Goal: Information Seeking & Learning: Learn about a topic

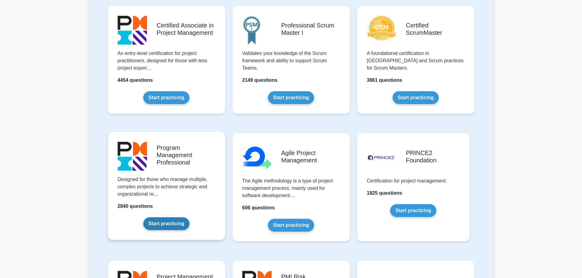
scroll to position [336, 0]
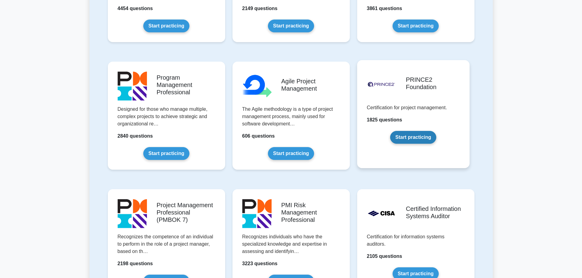
click at [418, 135] on link "Start practicing" at bounding box center [413, 137] width 46 height 13
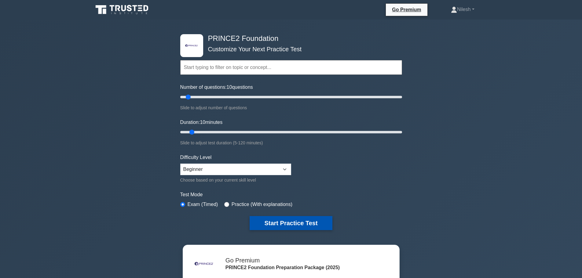
click at [295, 223] on button "Start Practice Test" at bounding box center [291, 223] width 83 height 14
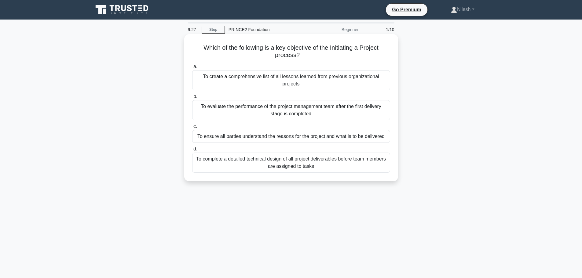
click at [354, 136] on div "To ensure all parties understand the reasons for the project and what is to be …" at bounding box center [291, 136] width 198 height 13
click at [192, 129] on input "c. To ensure all parties understand the reasons for the project and what is to …" at bounding box center [192, 127] width 0 height 4
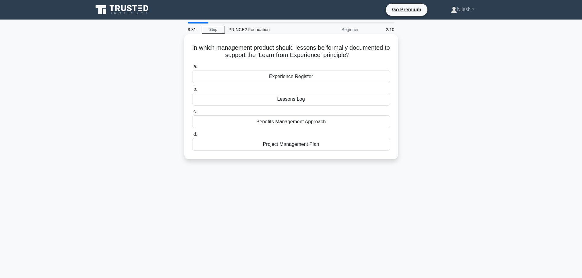
click at [299, 99] on div "Lessons Log" at bounding box center [291, 99] width 198 height 13
click at [192, 91] on input "b. Lessons Log" at bounding box center [192, 89] width 0 height 4
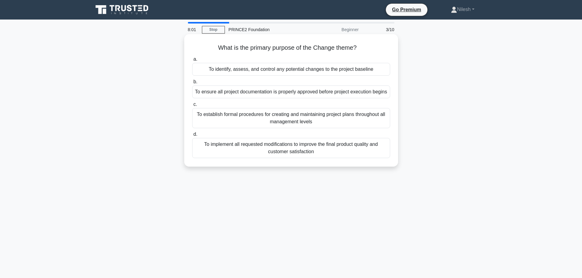
click at [296, 72] on div "To identify, assess, and control any potential changes to the project baseline" at bounding box center [291, 69] width 198 height 13
click at [192, 61] on input "a. To identify, assess, and control any potential changes to the project baseli…" at bounding box center [192, 59] width 0 height 4
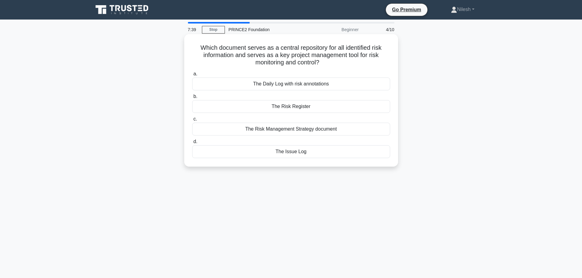
click at [304, 109] on div "The Risk Register" at bounding box center [291, 106] width 198 height 13
click at [192, 99] on input "b. The Risk Register" at bounding box center [192, 97] width 0 height 4
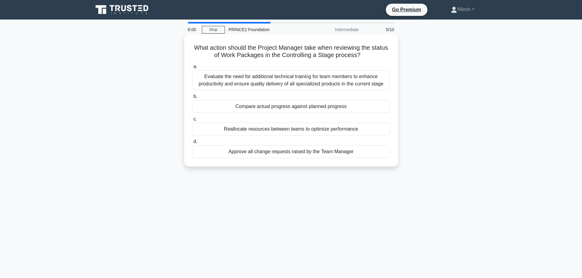
click at [337, 80] on div "Evaluate the need for additional technical training for team members to enhance…" at bounding box center [291, 80] width 198 height 20
click at [192, 69] on input "a. Evaluate the need for additional technical training for team members to enha…" at bounding box center [192, 67] width 0 height 4
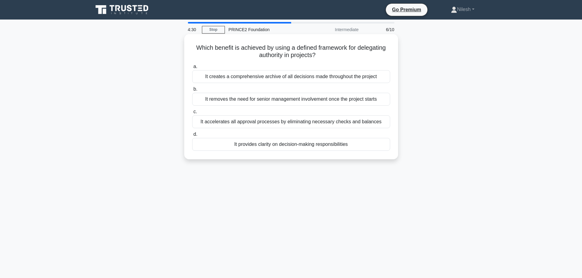
click at [300, 101] on div "It removes the need for senior management involvement once the project starts" at bounding box center [291, 99] width 198 height 13
click at [192, 91] on input "b. It removes the need for senior management involvement once the project starts" at bounding box center [192, 89] width 0 height 4
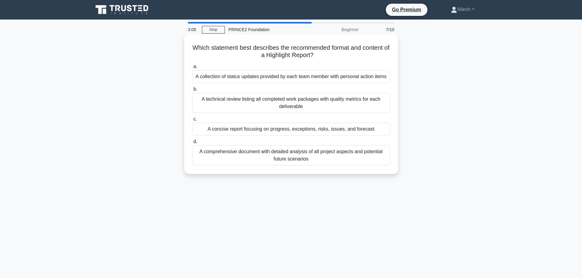
click at [292, 158] on div "A comprehensive document with detailed analysis of all project aspects and pote…" at bounding box center [291, 156] width 198 height 20
click at [192, 144] on input "d. A comprehensive document with detailed analysis of all project aspects and p…" at bounding box center [192, 142] width 0 height 4
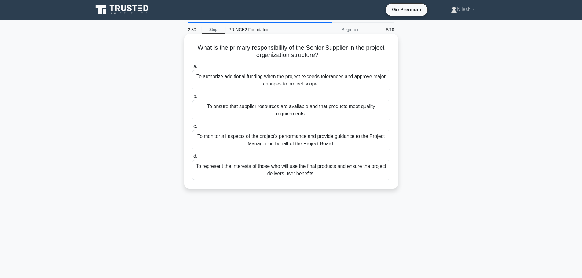
click at [316, 111] on div "To ensure that supplier resources are available and that products meet quality …" at bounding box center [291, 110] width 198 height 20
click at [192, 99] on input "b. To ensure that supplier resources are available and that products meet quali…" at bounding box center [192, 97] width 0 height 4
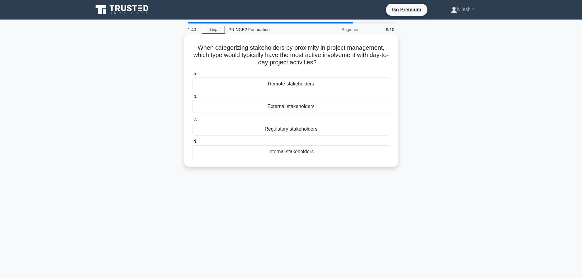
click at [291, 131] on div "Regulatory stakeholders" at bounding box center [291, 129] width 198 height 13
click at [192, 121] on input "c. Regulatory stakeholders" at bounding box center [192, 119] width 0 height 4
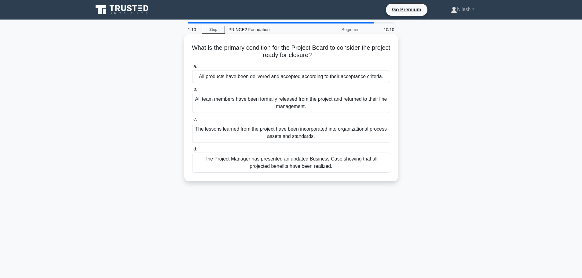
click at [284, 78] on div "All products have been delivered and accepted according to their acceptance cri…" at bounding box center [291, 76] width 198 height 13
click at [192, 69] on input "a. All products have been delivered and accepted according to their acceptance …" at bounding box center [192, 67] width 0 height 4
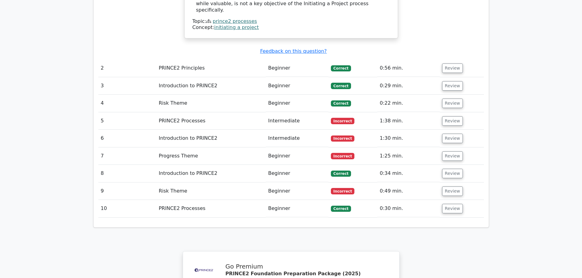
scroll to position [731, 0]
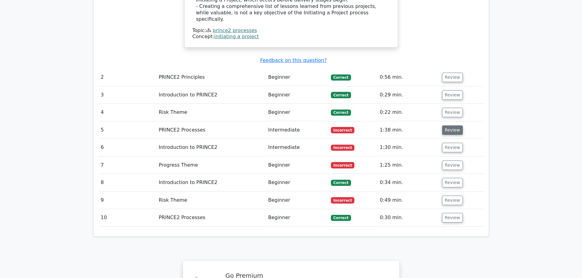
click at [448, 126] on button "Review" at bounding box center [452, 130] width 21 height 9
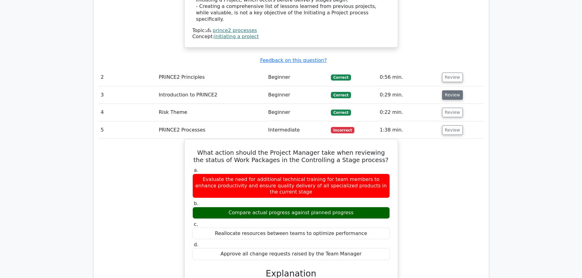
click at [448, 90] on button "Review" at bounding box center [452, 94] width 21 height 9
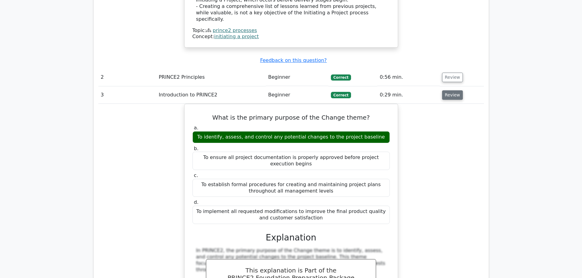
click at [452, 90] on button "Review" at bounding box center [452, 94] width 21 height 9
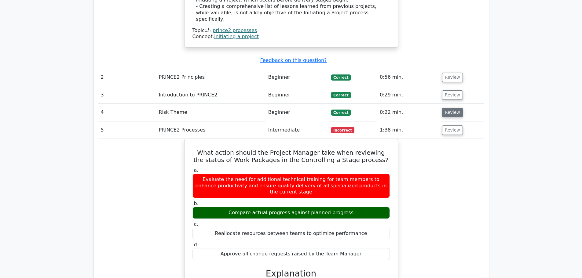
click at [450, 108] on button "Review" at bounding box center [452, 112] width 21 height 9
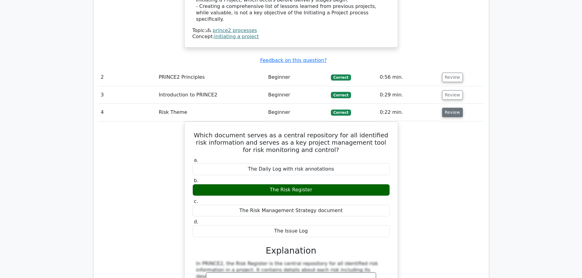
click at [450, 108] on button "Review" at bounding box center [452, 112] width 21 height 9
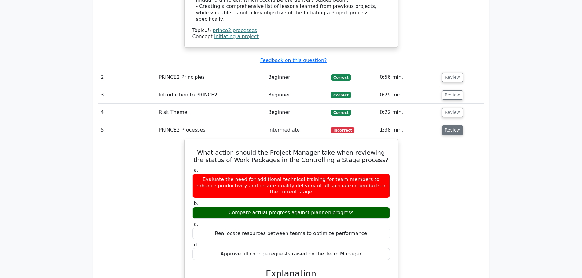
click at [452, 126] on button "Review" at bounding box center [452, 130] width 21 height 9
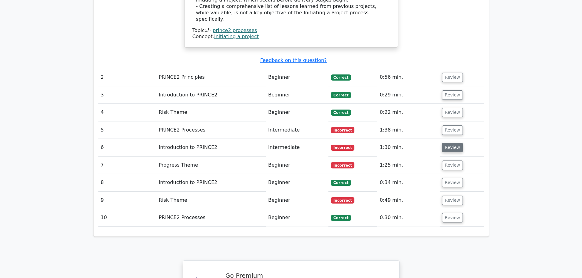
click at [447, 143] on button "Review" at bounding box center [452, 147] width 21 height 9
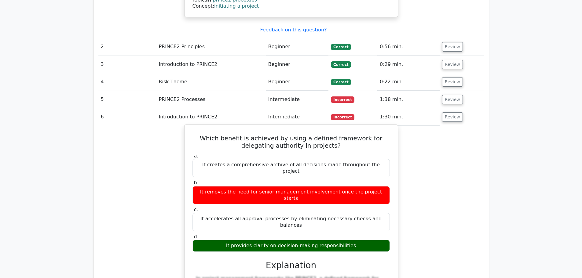
scroll to position [792, 0]
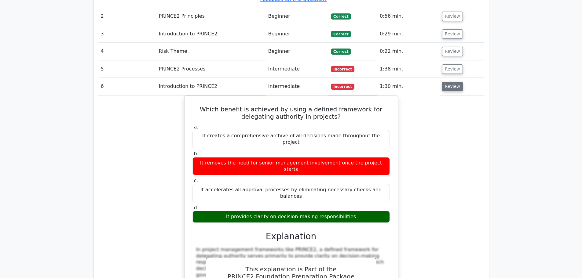
click at [455, 82] on button "Review" at bounding box center [452, 86] width 21 height 9
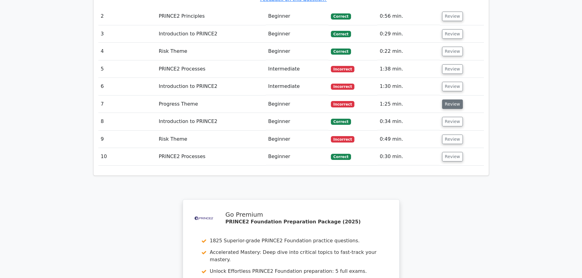
click at [452, 100] on button "Review" at bounding box center [452, 104] width 21 height 9
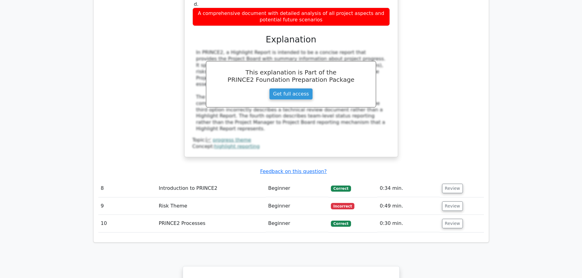
scroll to position [1006, 0]
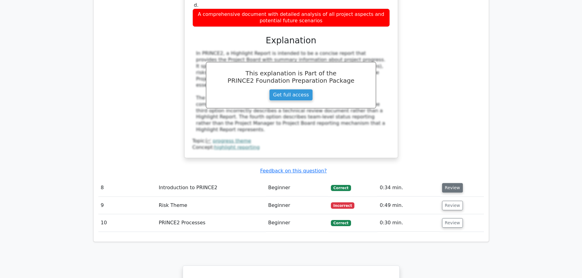
click at [452, 183] on button "Review" at bounding box center [452, 187] width 21 height 9
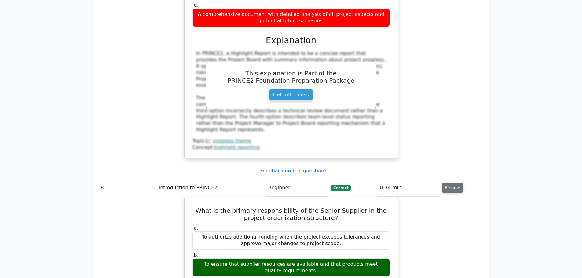
click at [452, 183] on button "Review" at bounding box center [452, 187] width 21 height 9
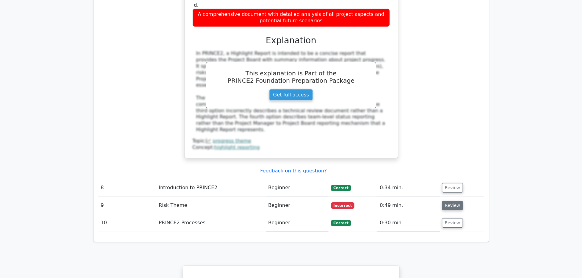
click at [455, 201] on button "Review" at bounding box center [452, 205] width 21 height 9
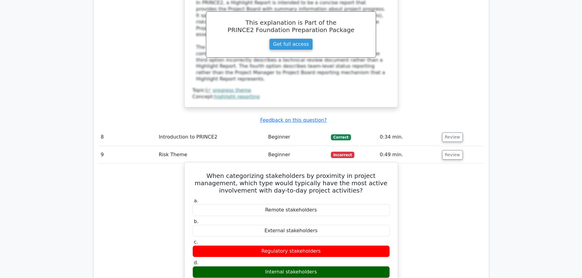
scroll to position [1067, 0]
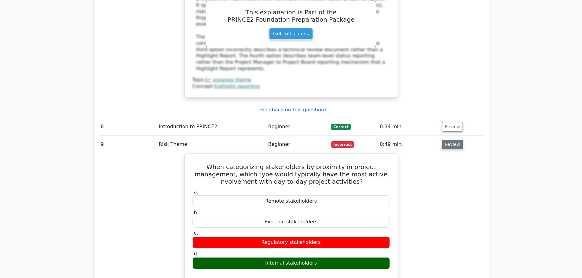
click at [450, 140] on button "Review" at bounding box center [452, 144] width 21 height 9
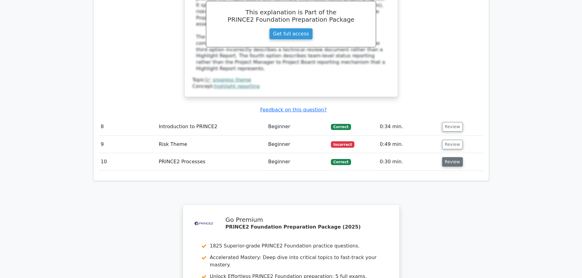
click at [450, 157] on button "Review" at bounding box center [452, 161] width 21 height 9
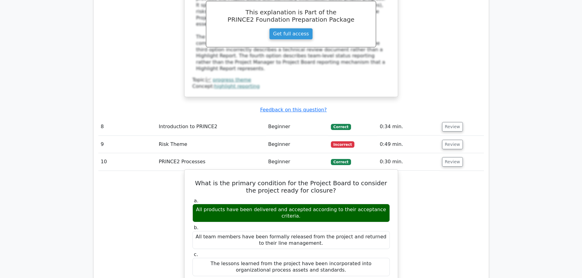
scroll to position [1097, 0]
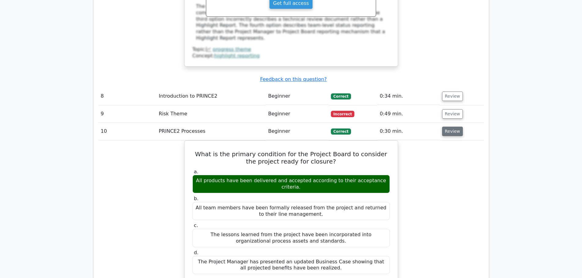
click at [450, 127] on button "Review" at bounding box center [452, 131] width 21 height 9
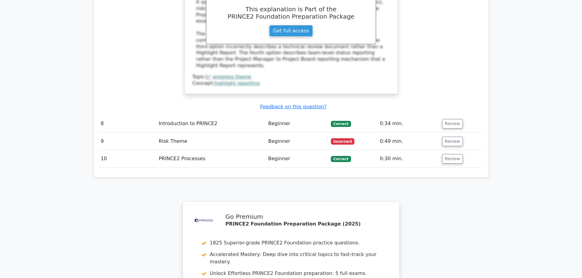
scroll to position [1212, 0]
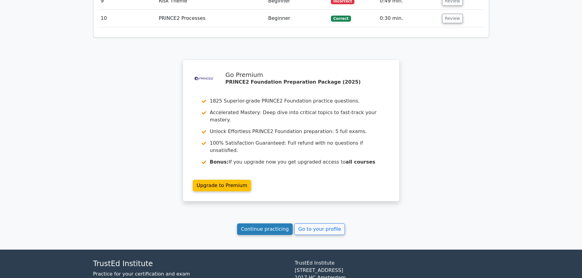
click at [272, 224] on link "Continue practicing" at bounding box center [265, 230] width 56 height 12
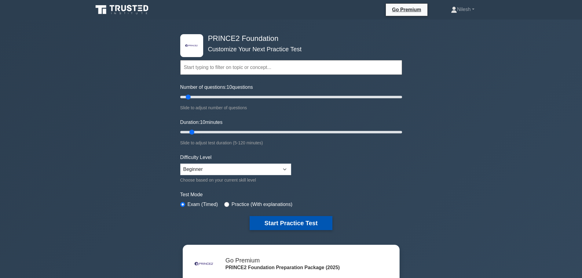
click at [295, 222] on button "Start Practice Test" at bounding box center [291, 223] width 83 height 14
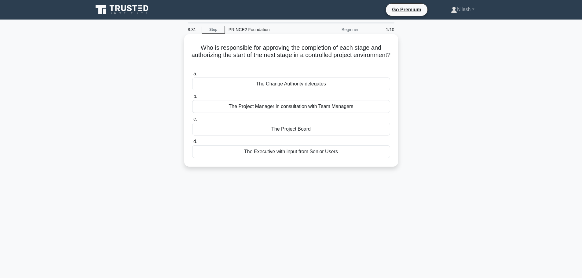
click at [319, 108] on div "The Project Manager in consultation with Team Managers" at bounding box center [291, 106] width 198 height 13
click at [192, 99] on input "b. The Project Manager in consultation with Team Managers" at bounding box center [192, 97] width 0 height 4
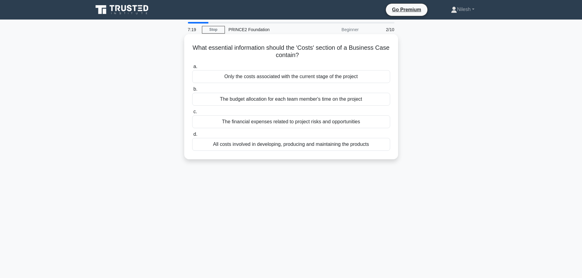
click at [321, 147] on div "All costs involved in developing, producing and maintaining the products" at bounding box center [291, 144] width 198 height 13
click at [192, 137] on input "d. All costs involved in developing, producing and maintaining the products" at bounding box center [192, 135] width 0 height 4
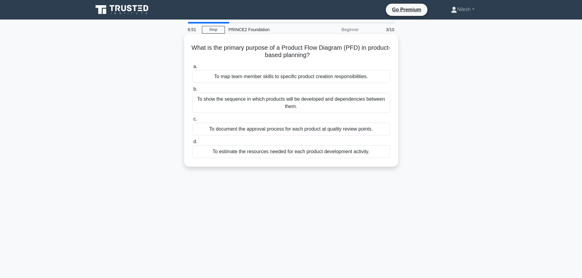
click at [294, 106] on div "To show the sequence in which products will be developed and dependencies betwe…" at bounding box center [291, 103] width 198 height 20
click at [192, 91] on input "b. To show the sequence in which products will be developed and dependencies be…" at bounding box center [192, 89] width 0 height 4
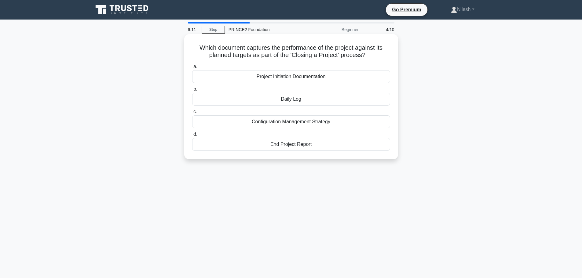
click at [296, 147] on div "End Project Report" at bounding box center [291, 144] width 198 height 13
click at [192, 137] on input "d. End Project Report" at bounding box center [192, 135] width 0 height 4
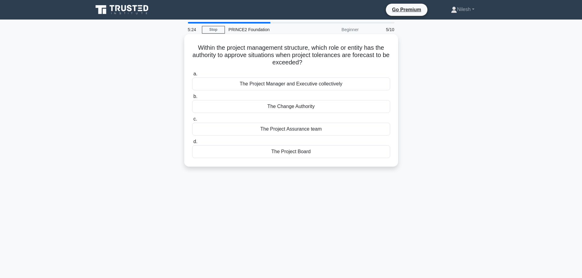
click at [301, 154] on div "The Project Board" at bounding box center [291, 152] width 198 height 13
click at [192, 144] on input "d. The Project Board" at bounding box center [192, 142] width 0 height 4
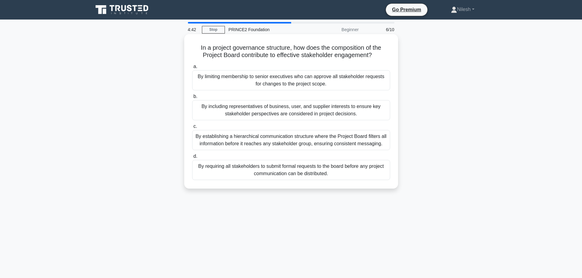
click at [235, 114] on div "By including representatives of business, user, and supplier interests to ensur…" at bounding box center [291, 110] width 198 height 20
click at [192, 99] on input "b. By including representatives of business, user, and supplier interests to en…" at bounding box center [192, 97] width 0 height 4
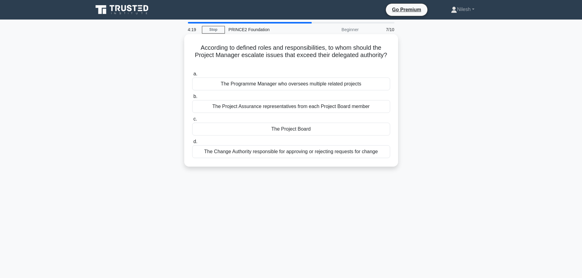
click at [285, 86] on div "The Programme Manager who oversees multiple related projects" at bounding box center [291, 84] width 198 height 13
click at [192, 76] on input "a. The Programme Manager who oversees multiple related projects" at bounding box center [192, 74] width 0 height 4
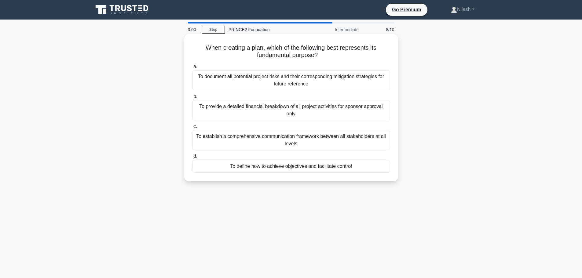
click at [315, 143] on div "To establish a comprehensive communication framework between all stakeholders a…" at bounding box center [291, 140] width 198 height 20
click at [192, 129] on input "c. To establish a comprehensive communication framework between all stakeholder…" at bounding box center [192, 127] width 0 height 4
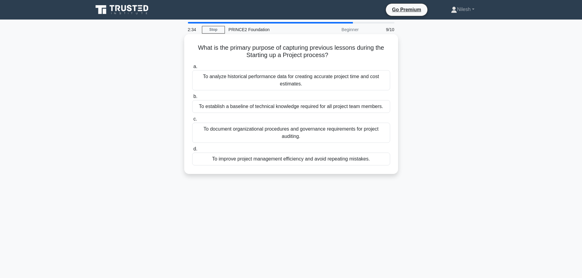
click at [357, 162] on div "To improve project management efficiency and avoid repeating mistakes." at bounding box center [291, 159] width 198 height 13
click at [192, 151] on input "d. To improve project management efficiency and avoid repeating mistakes." at bounding box center [192, 149] width 0 height 4
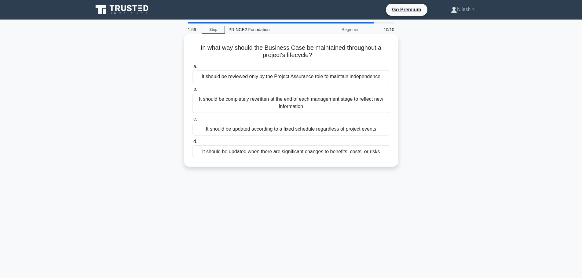
click at [312, 154] on div "It should be updated when there are significant changes to benefits, costs, or …" at bounding box center [291, 152] width 198 height 13
click at [192, 144] on input "d. It should be updated when there are significant changes to benefits, costs, …" at bounding box center [192, 142] width 0 height 4
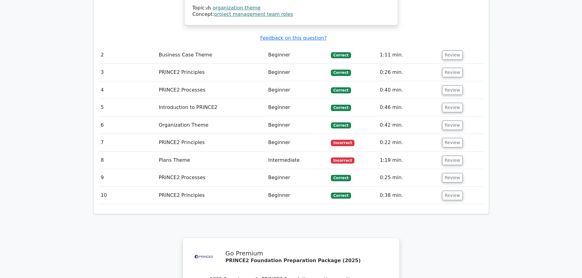
scroll to position [764, 0]
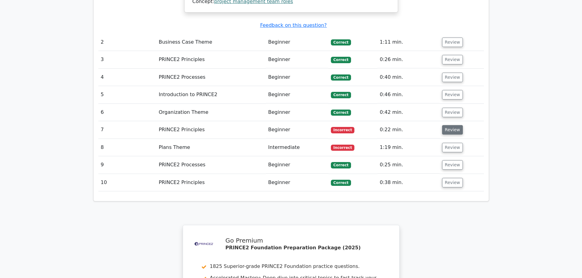
click at [456, 125] on button "Review" at bounding box center [452, 129] width 21 height 9
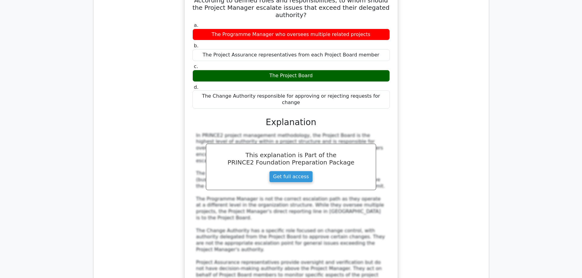
scroll to position [1009, 0]
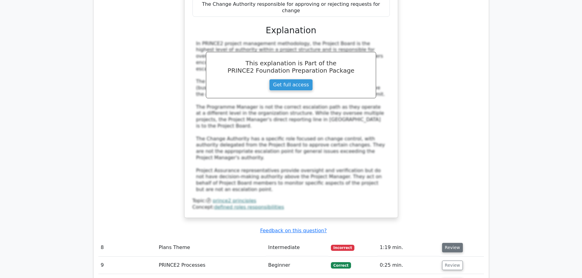
click at [451, 243] on button "Review" at bounding box center [452, 247] width 21 height 9
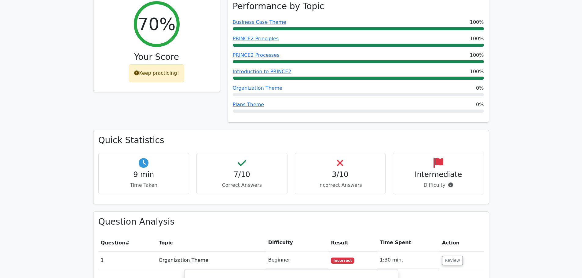
scroll to position [245, 0]
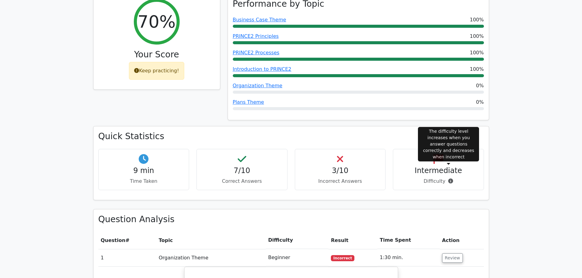
click at [449, 179] on icon at bounding box center [450, 181] width 5 height 5
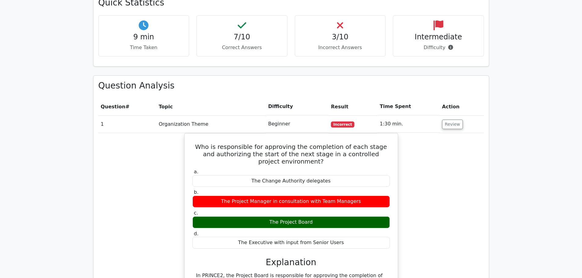
scroll to position [428, 0]
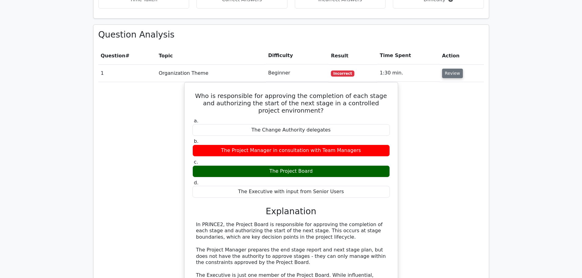
click at [446, 69] on button "Review" at bounding box center [452, 73] width 21 height 9
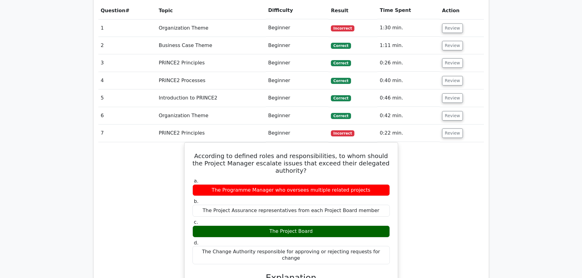
scroll to position [489, 0]
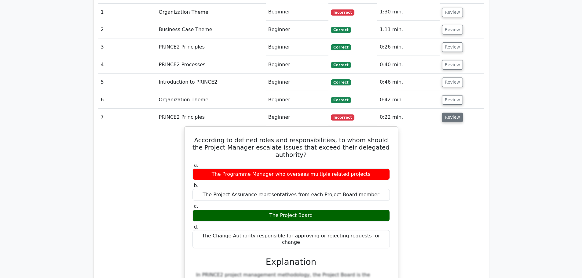
click at [453, 113] on button "Review" at bounding box center [452, 117] width 21 height 9
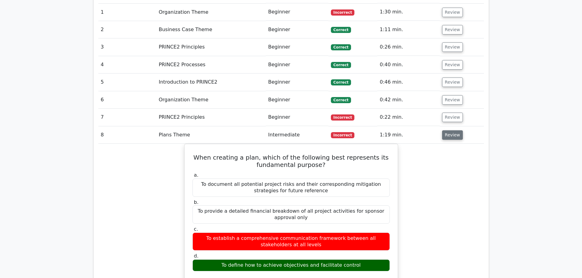
click at [452, 131] on button "Review" at bounding box center [452, 135] width 21 height 9
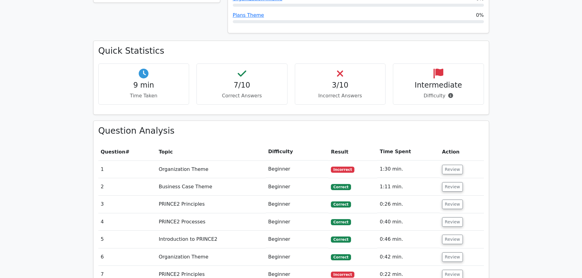
scroll to position [306, 0]
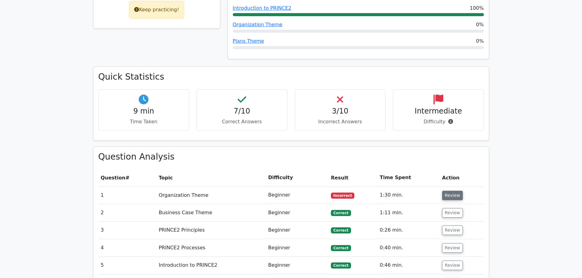
click at [451, 191] on button "Review" at bounding box center [452, 195] width 21 height 9
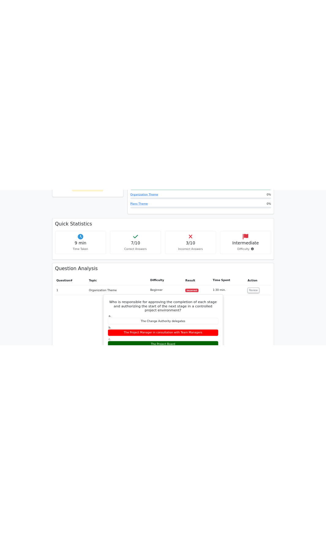
scroll to position [336, 0]
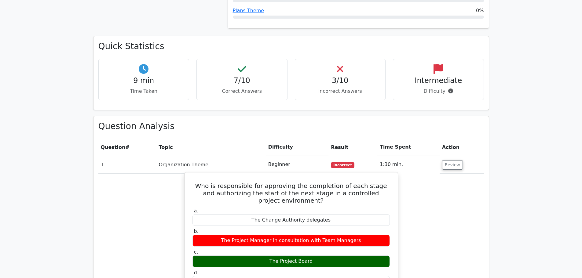
click at [442, 160] on button "Review" at bounding box center [452, 164] width 21 height 9
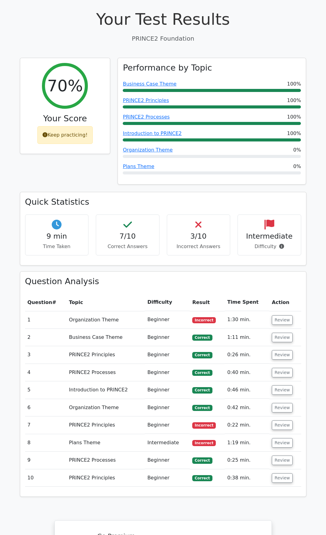
scroll to position [183, 0]
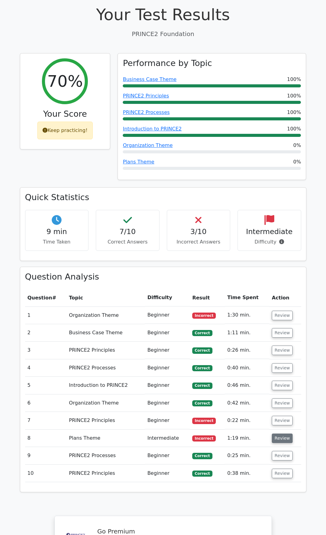
click at [283, 278] on button "Review" at bounding box center [281, 438] width 21 height 9
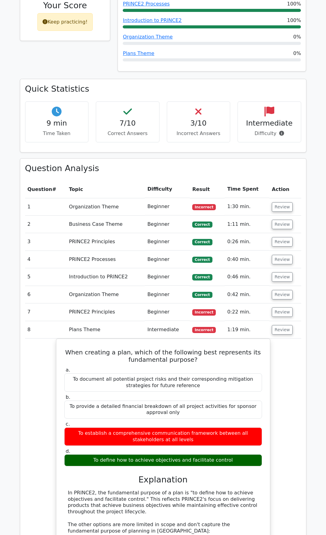
scroll to position [306, 0]
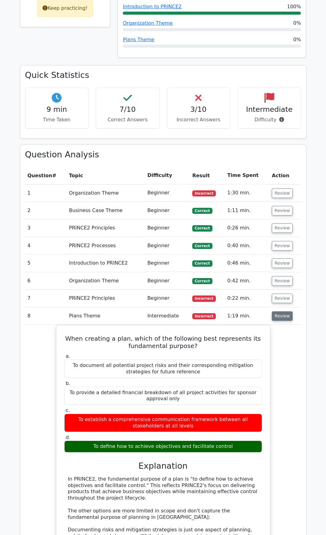
click at [281, 278] on button "Review" at bounding box center [281, 315] width 21 height 9
